Goal: Use online tool/utility: Utilize a website feature to perform a specific function

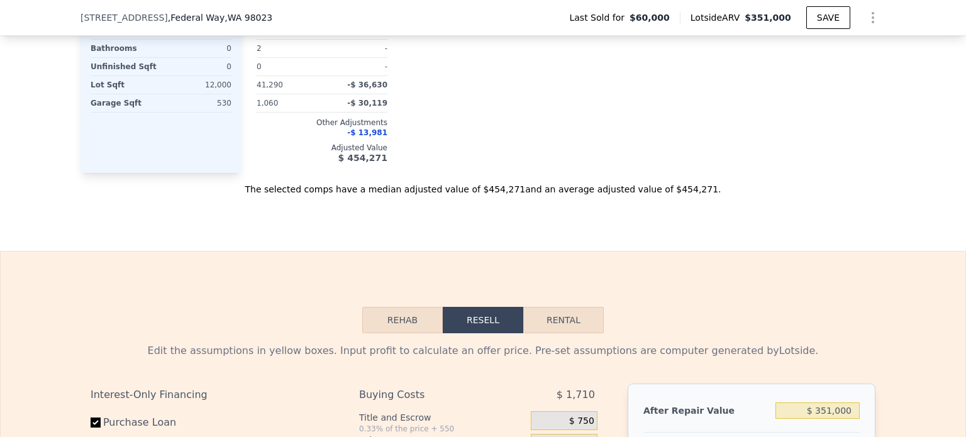
scroll to position [1757, 0]
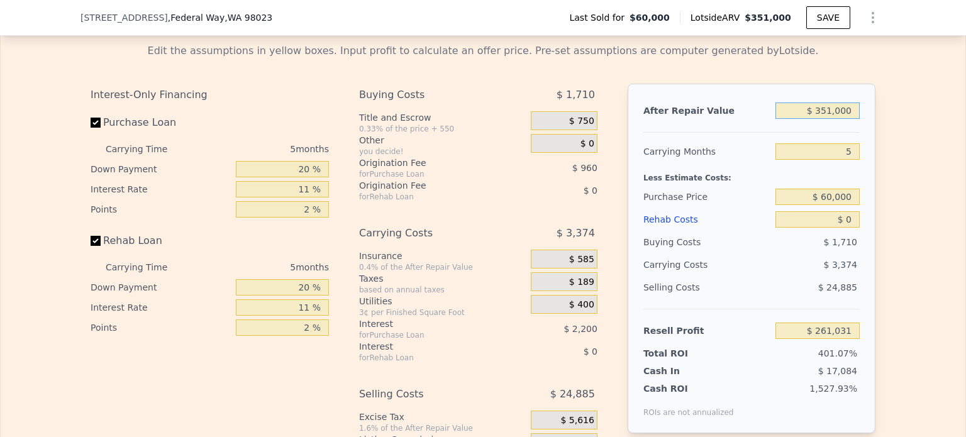
drag, startPoint x: 816, startPoint y: 117, endPoint x: 882, endPoint y: 118, distance: 66.1
click at [882, 118] on div "Edit the assumptions in yellow boxes. Input profit to calculate an offer price.…" at bounding box center [483, 267] width 965 height 468
type input "$ 5"
type input "-$ 65,044"
type input "$ 500"
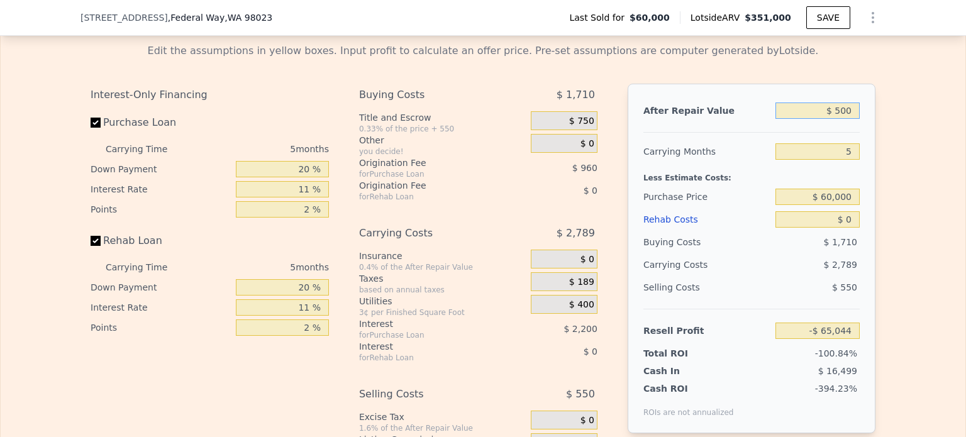
type input "-$ 65,002"
type input "$ 50,000"
type input "-$ 18,599"
type input "$ 500,000"
type input "$ 399,453"
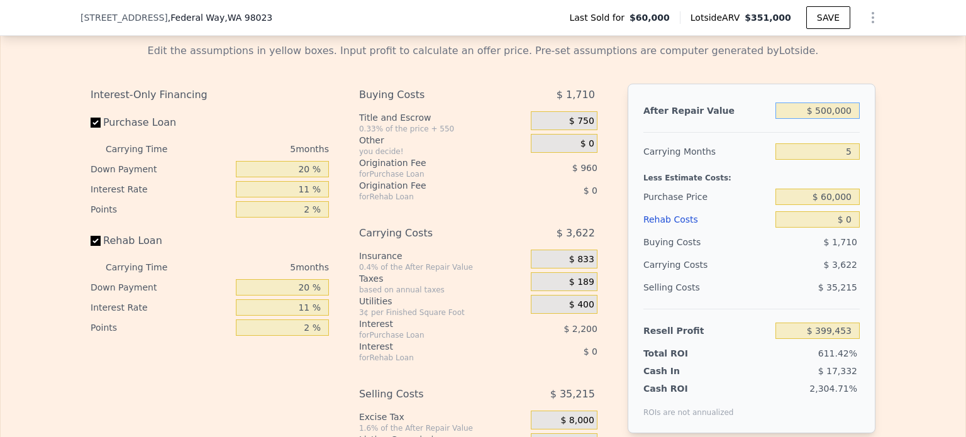
type input "$ 500,000"
drag, startPoint x: 822, startPoint y: 204, endPoint x: 857, endPoint y: 203, distance: 34.7
click at [857, 203] on div "After Repair Value $ 500,000 Carrying Months 5 Less Estimate Costs: Purchase Pr…" at bounding box center [752, 259] width 248 height 350
type input "$ 350,000"
click at [888, 216] on div "Edit the assumptions in yellow boxes. Input profit to calculate an offer price.…" at bounding box center [483, 267] width 965 height 468
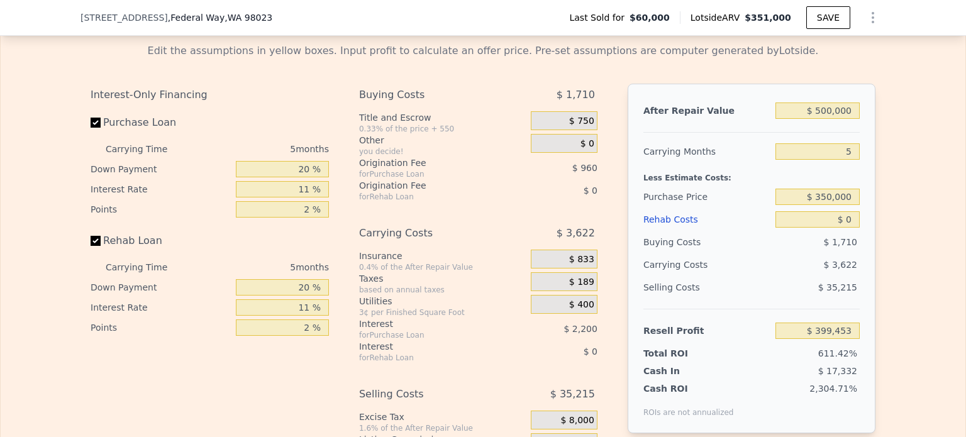
type input "$ 93,212"
type input "$ 351,000"
type input "$ 261,031"
drag, startPoint x: 591, startPoint y: 242, endPoint x: 355, endPoint y: 245, distance: 236.6
click at [359, 245] on div "Carrying Costs $ 3,374" at bounding box center [478, 236] width 238 height 28
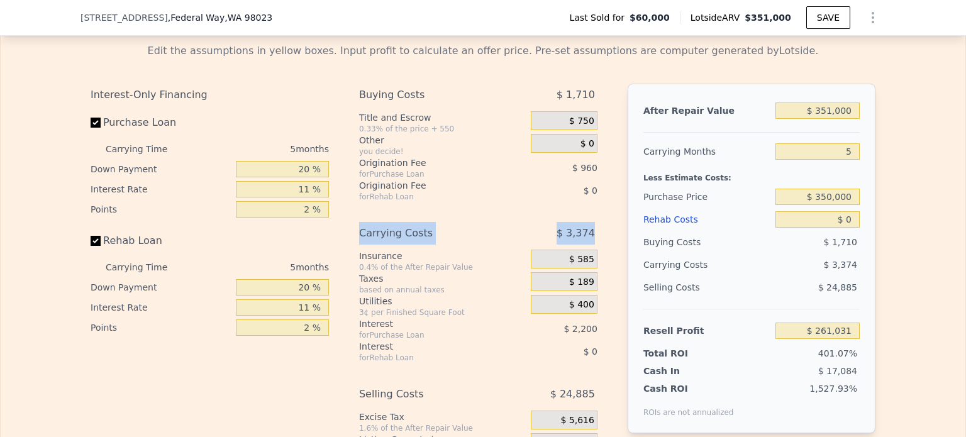
click at [359, 245] on div "Carrying Costs" at bounding box center [429, 233] width 140 height 23
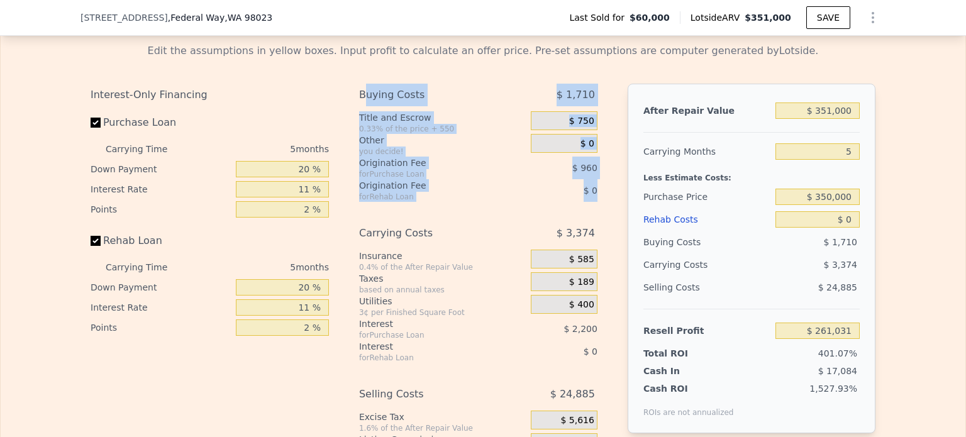
drag, startPoint x: 591, startPoint y: 193, endPoint x: 360, endPoint y: 108, distance: 246.9
click at [360, 108] on div "Buying Costs $ 1,710 Title and Escrow 0.33% of the price + 550 $ 750 Other you …" at bounding box center [478, 143] width 238 height 118
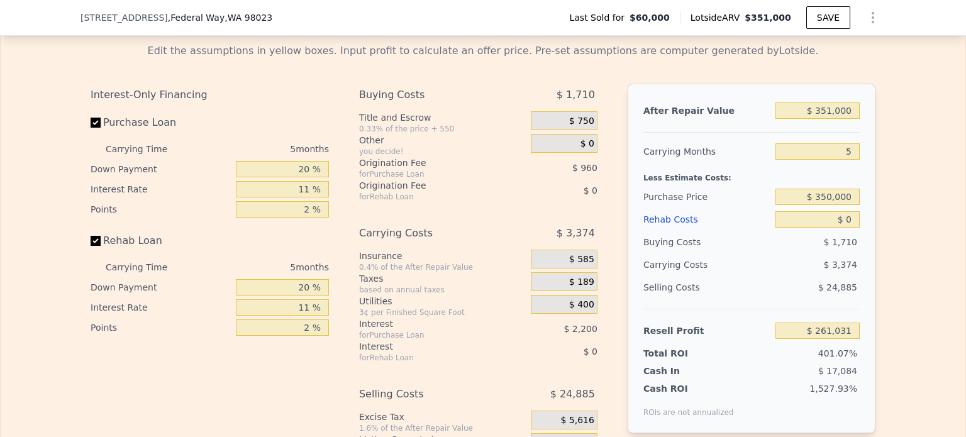
click at [359, 106] on div "Buying Costs" at bounding box center [429, 95] width 140 height 23
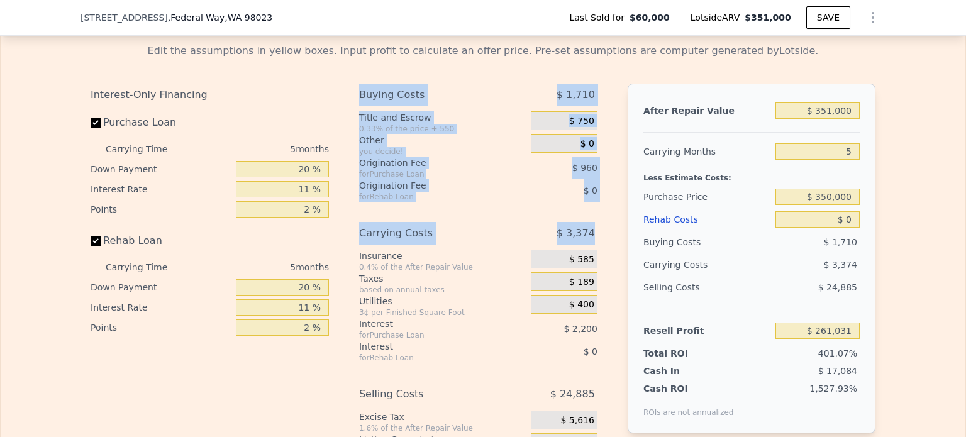
drag, startPoint x: 354, startPoint y: 103, endPoint x: 603, endPoint y: 210, distance: 271.4
click at [603, 210] on div "Interest-Only Financing Purchase Loan Carrying Time 5 months Down Payment 20 % …" at bounding box center [483, 293] width 785 height 418
drag, startPoint x: 600, startPoint y: 201, endPoint x: 352, endPoint y: 104, distance: 266.4
click at [352, 104] on div "Interest-Only Financing Purchase Loan Carrying Time 5 months Down Payment 20 % …" at bounding box center [483, 293] width 785 height 418
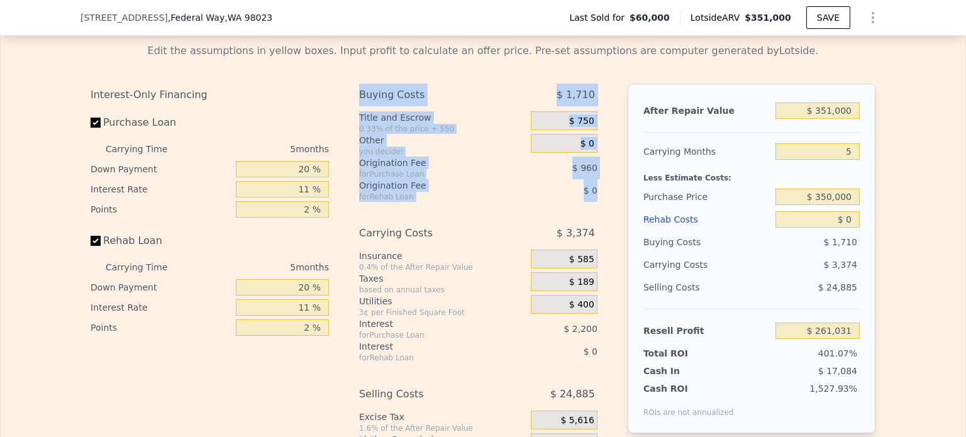
click at [352, 104] on div "Interest-Only Financing Purchase Loan Carrying Time 5 months Down Payment 20 % …" at bounding box center [483, 293] width 785 height 418
